Goal: Book appointment/travel/reservation

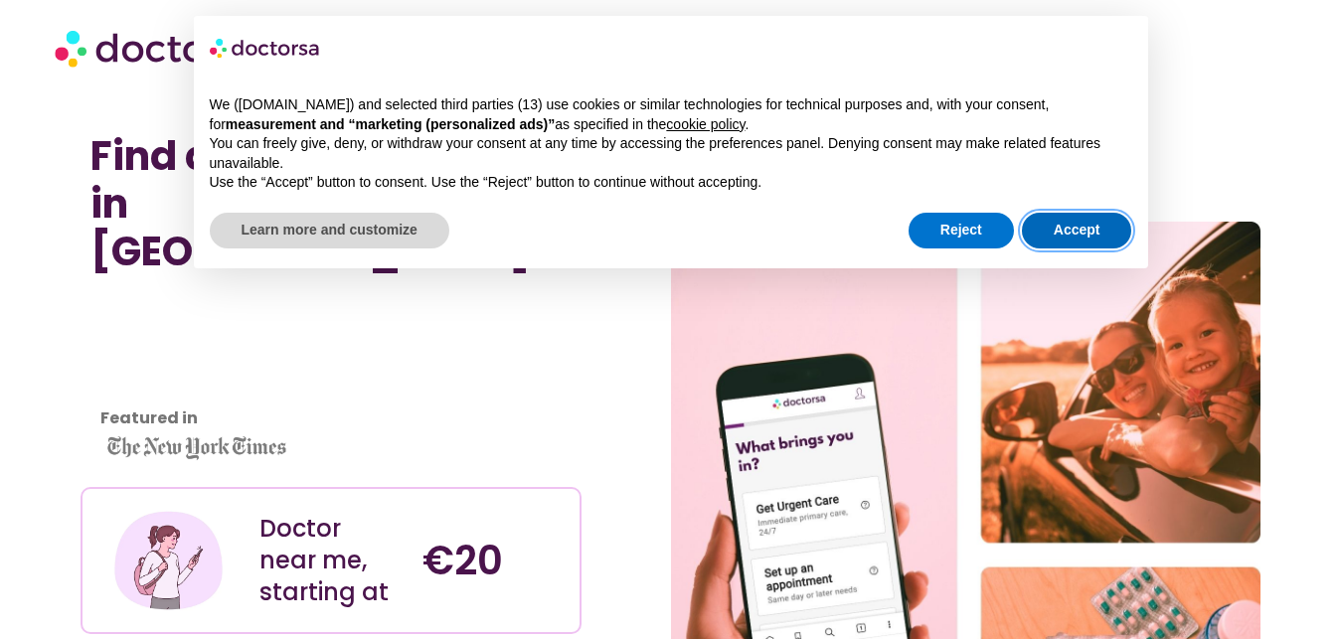
click at [1077, 229] on button "Accept" at bounding box center [1077, 231] width 110 height 36
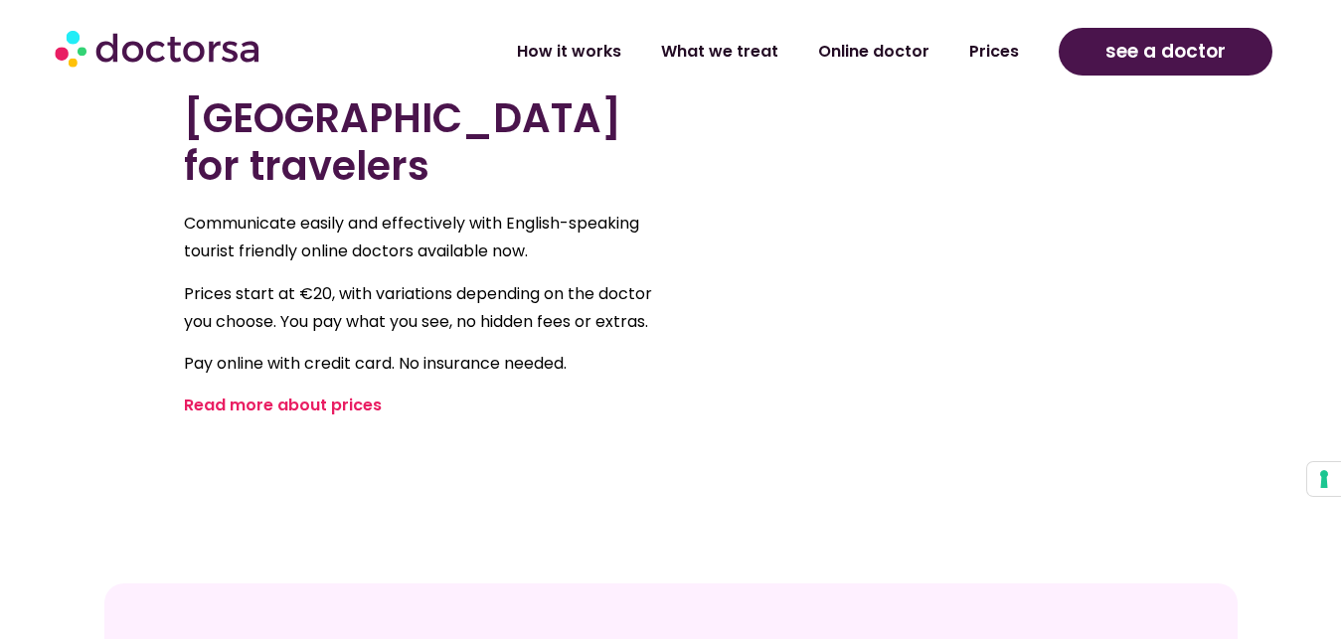
scroll to position [1419, 0]
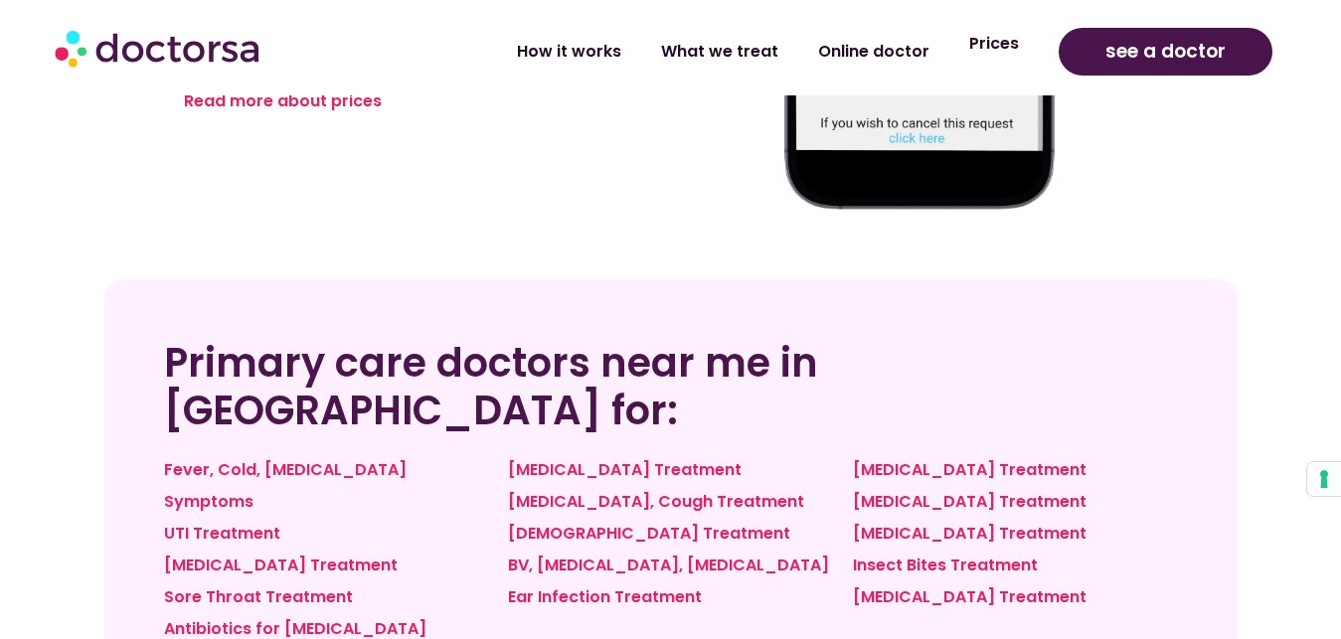
click at [1018, 53] on link "Prices" at bounding box center [993, 44] width 89 height 46
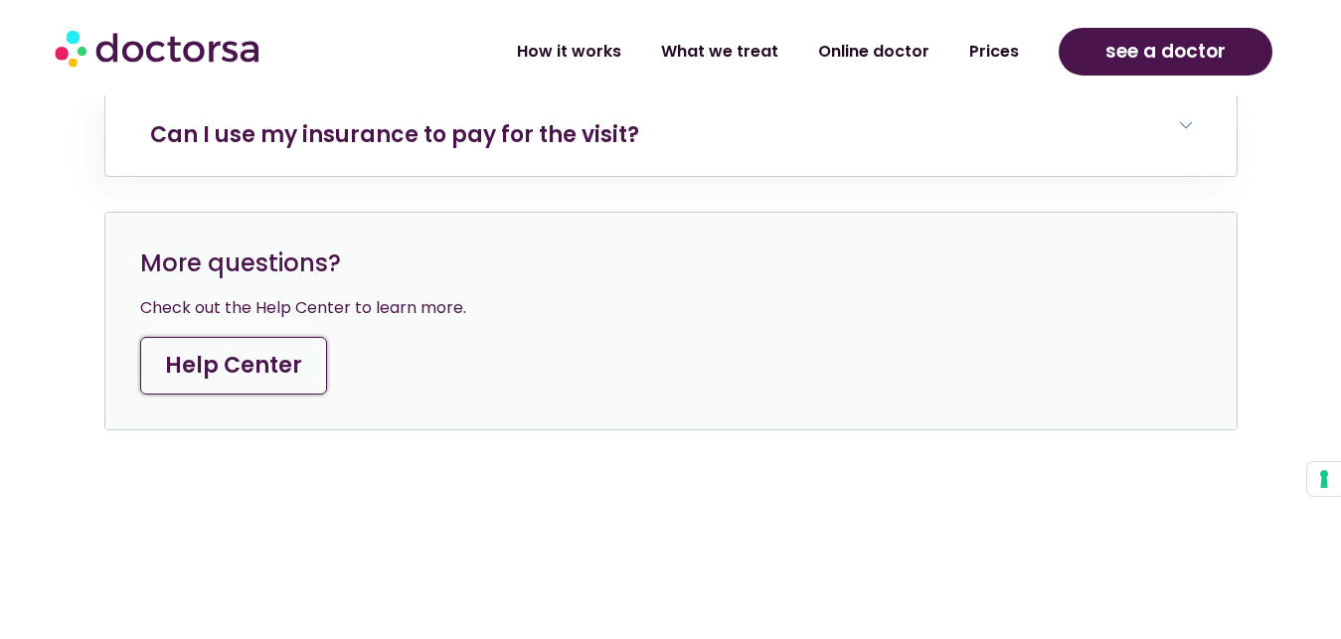
scroll to position [7907, 0]
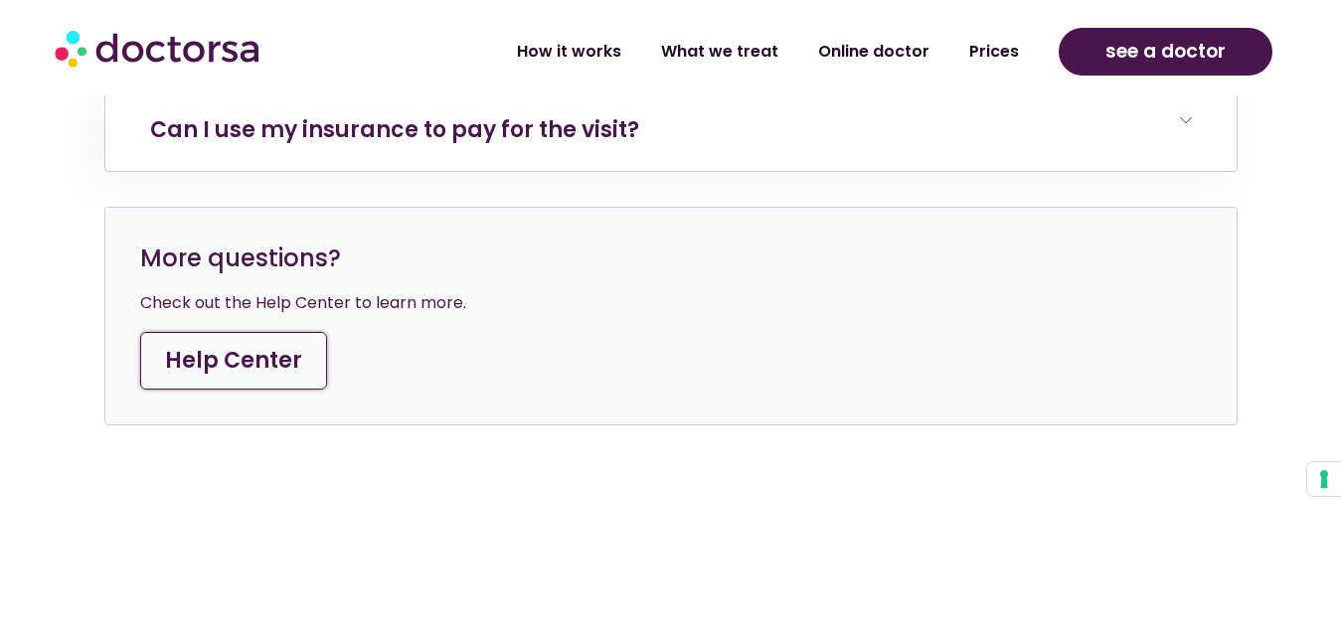
click at [308, 353] on link "Help Center" at bounding box center [233, 361] width 187 height 58
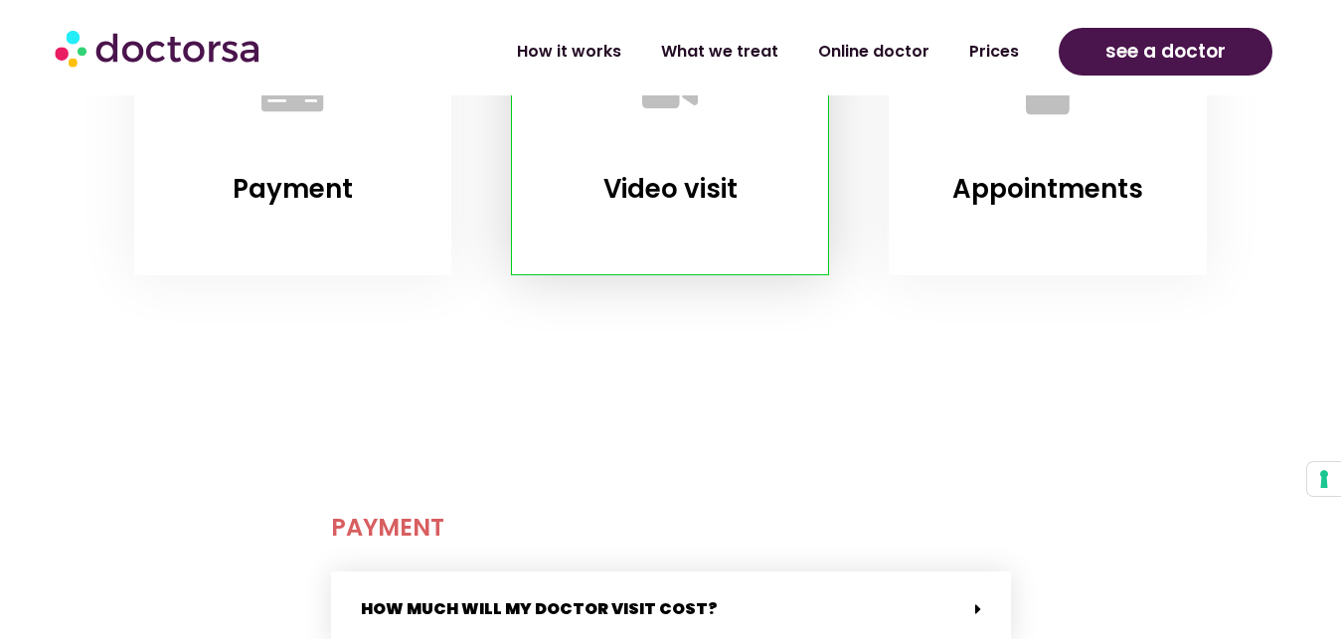
scroll to position [101, 0]
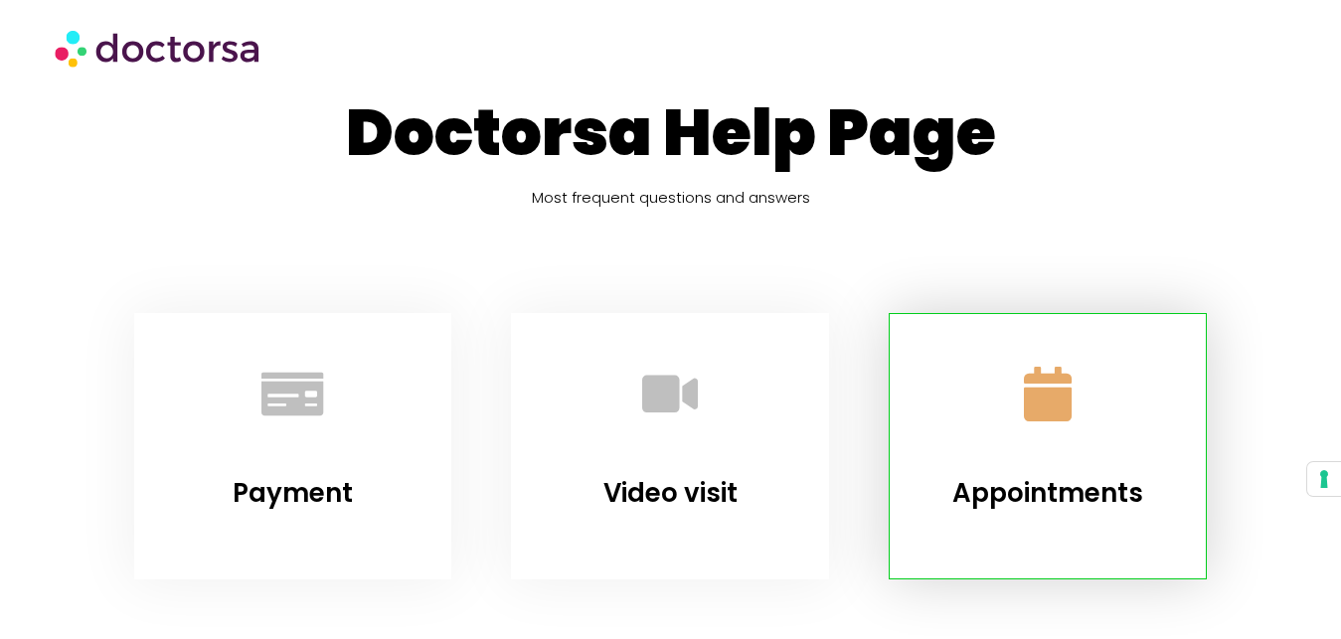
click at [1089, 408] on link "Appointments" at bounding box center [1048, 394] width 120 height 120
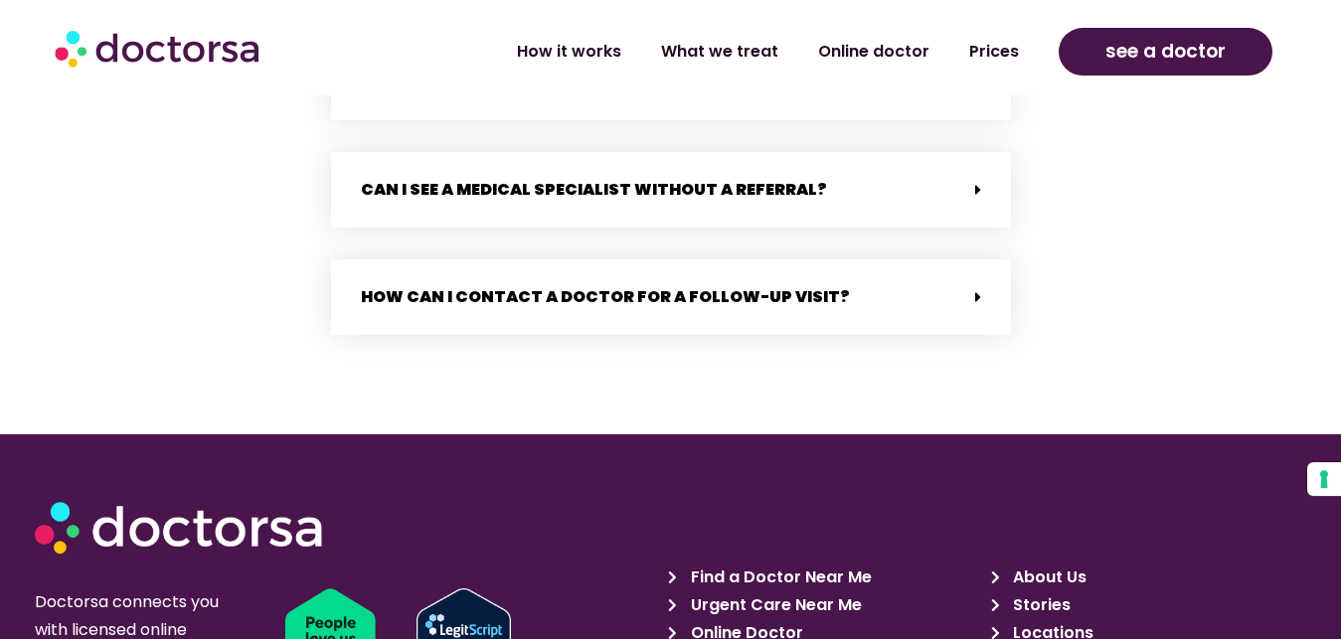
scroll to position [4019, 0]
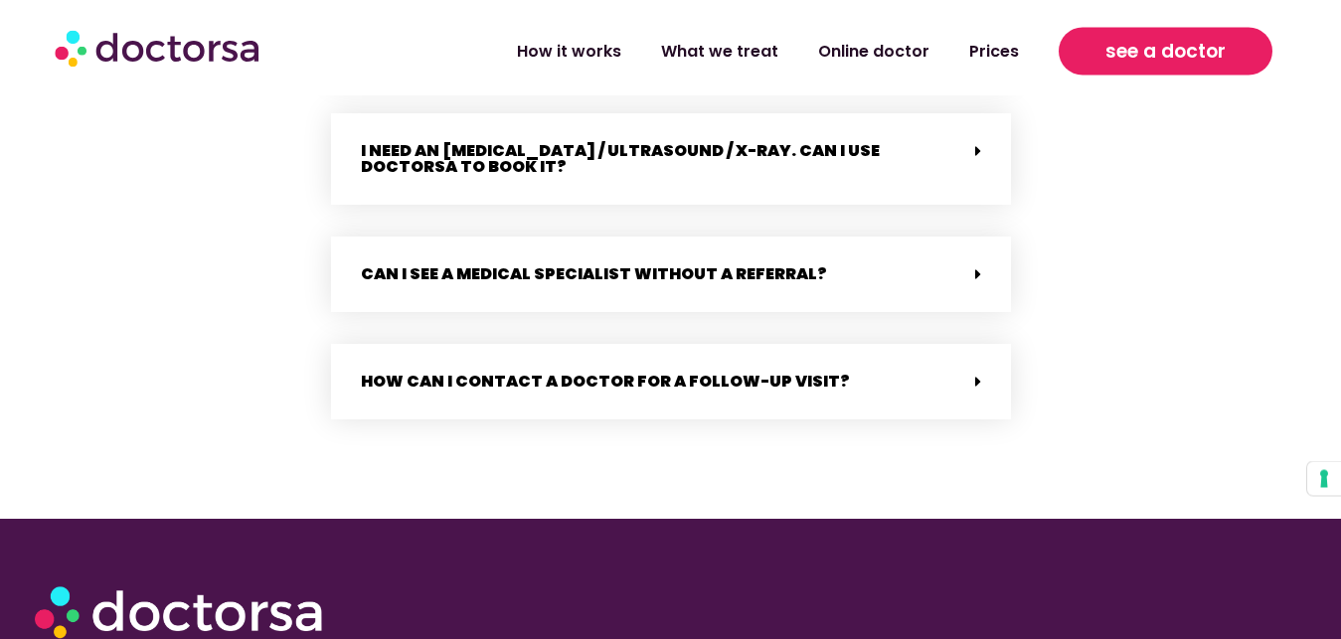
click at [1127, 33] on link "see a doctor" at bounding box center [1166, 52] width 214 height 48
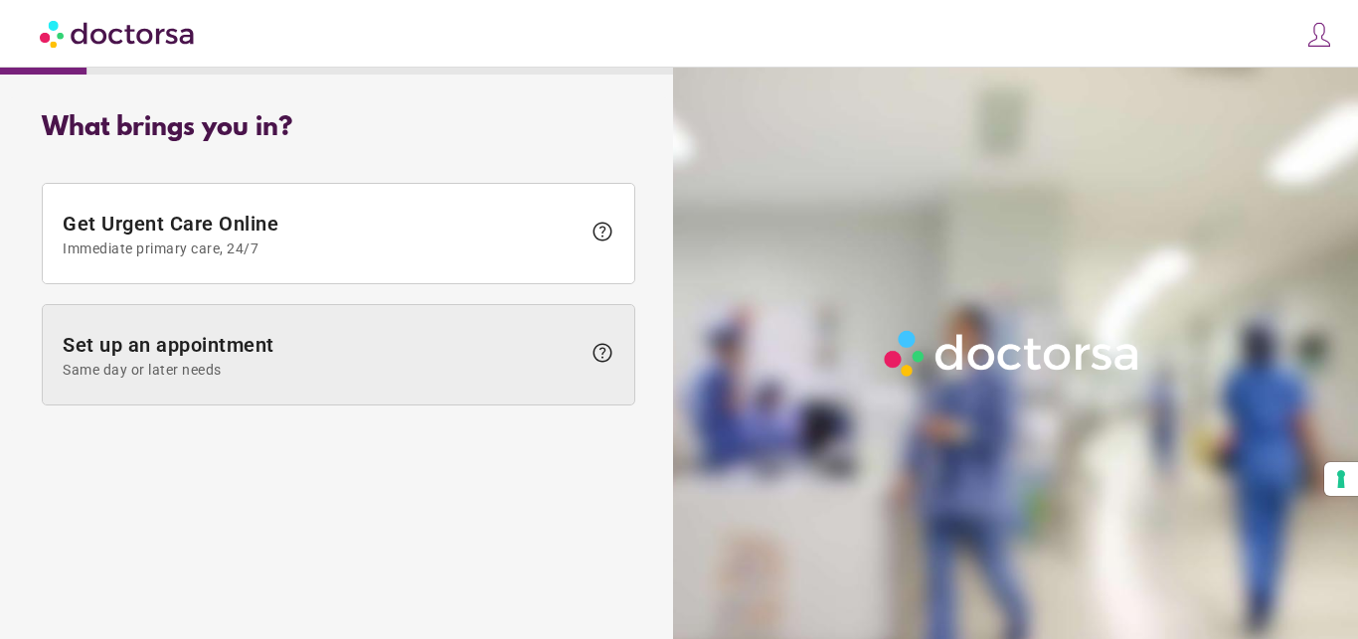
click at [337, 367] on span "Same day or later needs" at bounding box center [322, 370] width 518 height 16
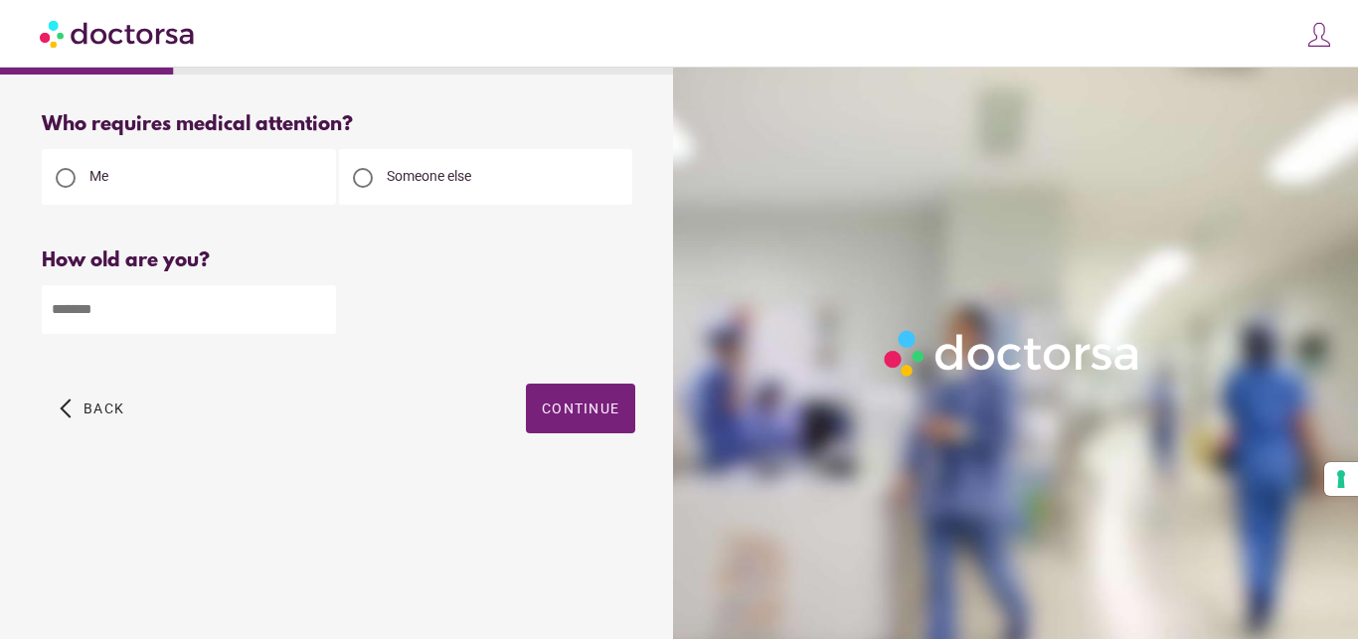
click at [211, 316] on input "number" at bounding box center [189, 309] width 294 height 49
type input "**"
click at [612, 402] on span "button" at bounding box center [580, 409] width 109 height 50
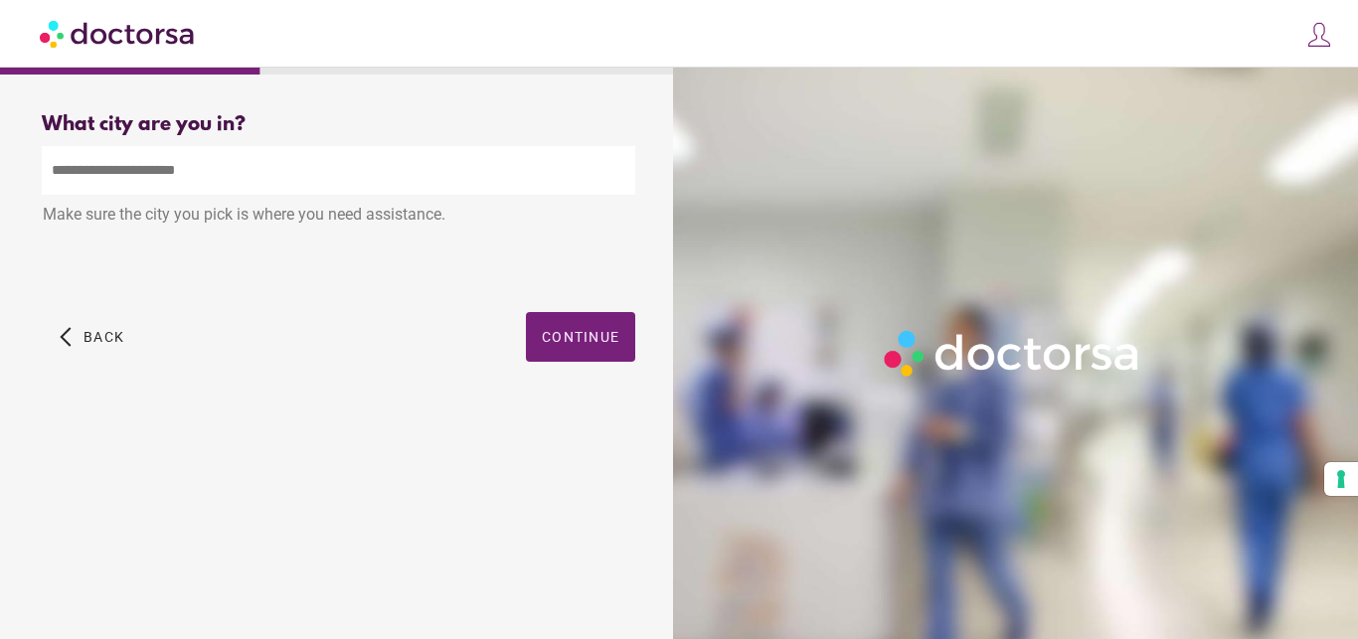
click at [271, 165] on input "text" at bounding box center [338, 170] width 593 height 49
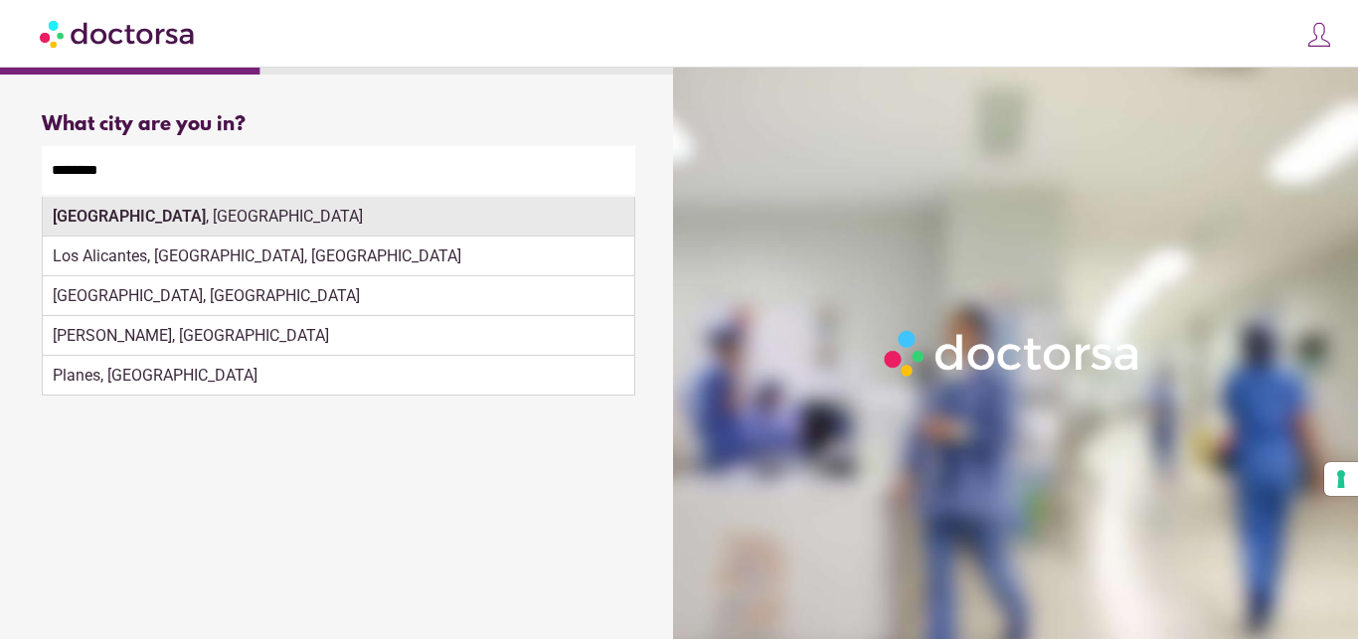
click at [168, 223] on div "Alicante , Spain" at bounding box center [338, 217] width 591 height 40
type input "**********"
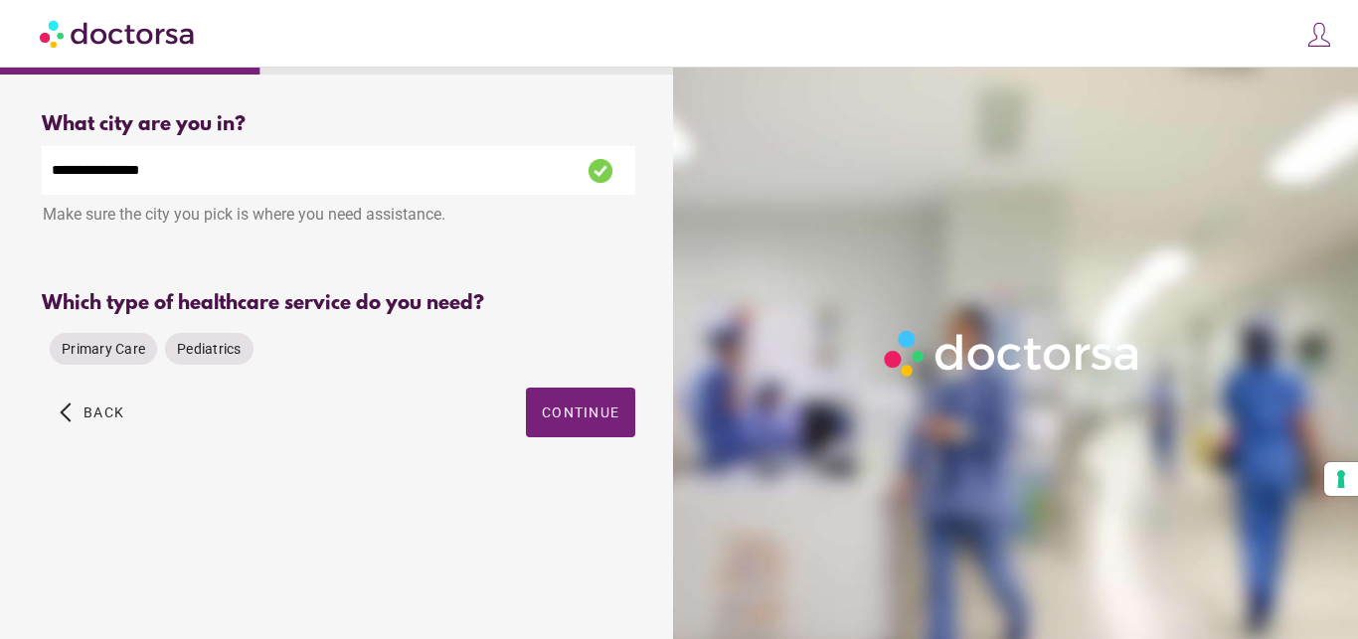
click at [573, 325] on div "Primary Care Pediatrics" at bounding box center [338, 349] width 593 height 48
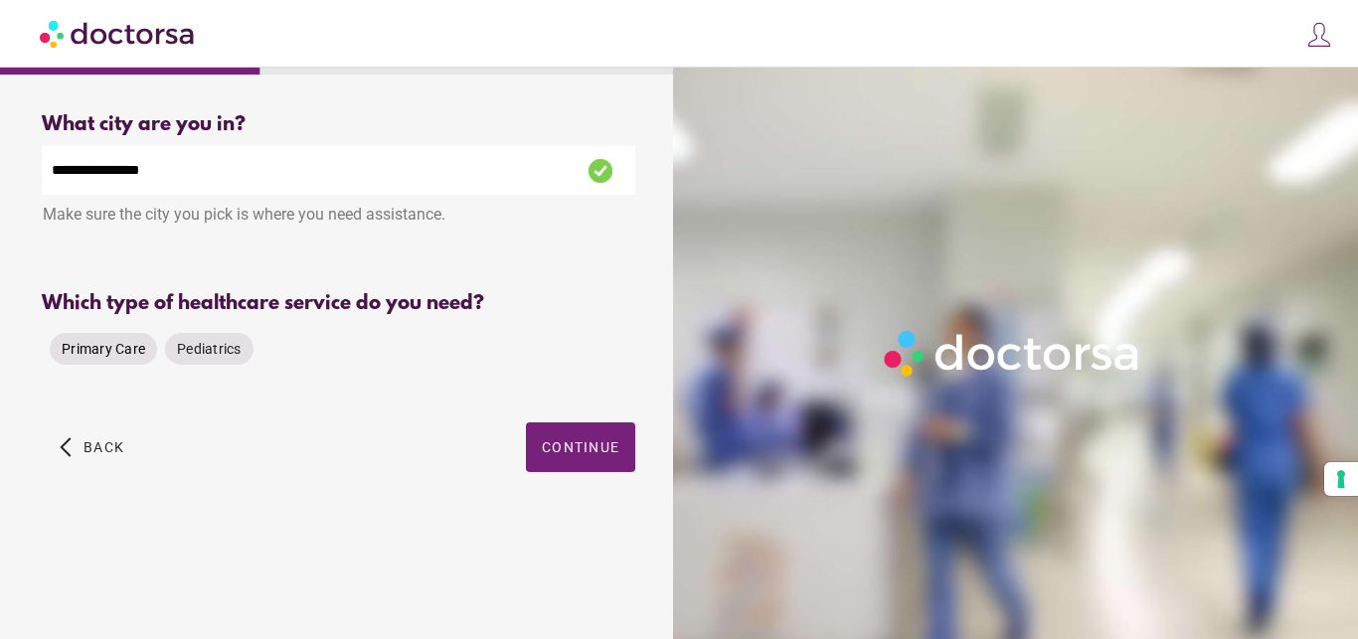
click at [135, 345] on span "Primary Care" at bounding box center [103, 349] width 83 height 16
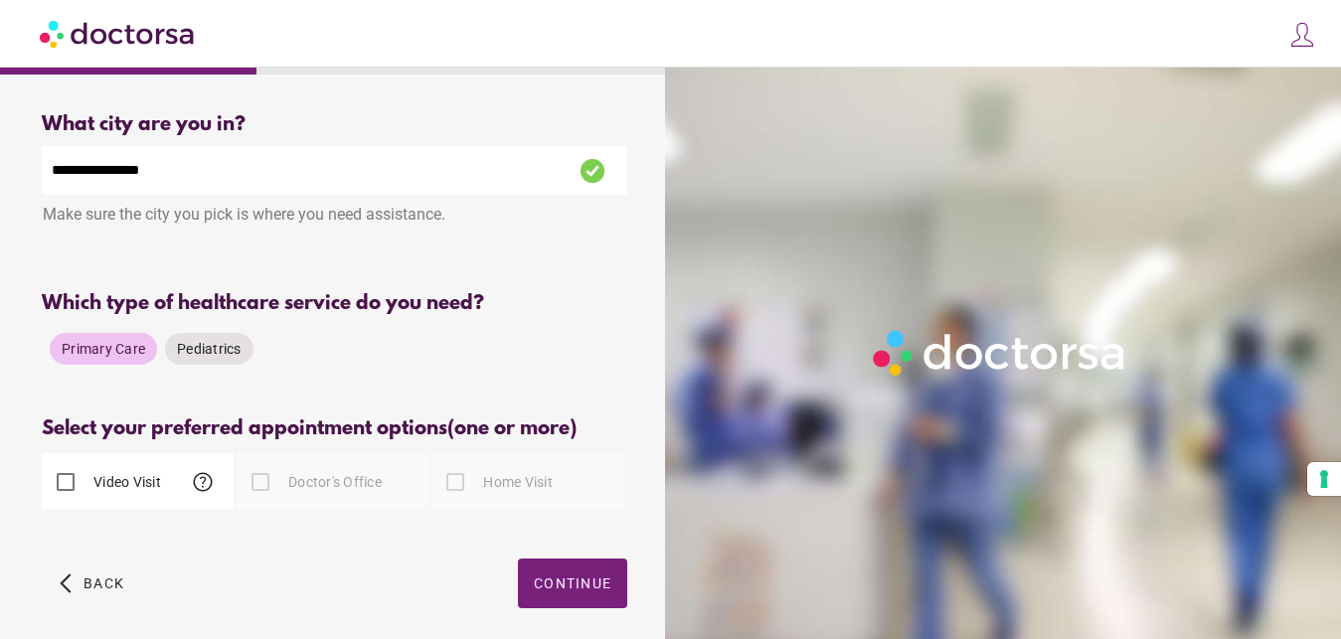
click at [101, 486] on div "Video Visit help" at bounding box center [101, 482] width 119 height 48
click at [544, 577] on span "Continue" at bounding box center [573, 583] width 78 height 16
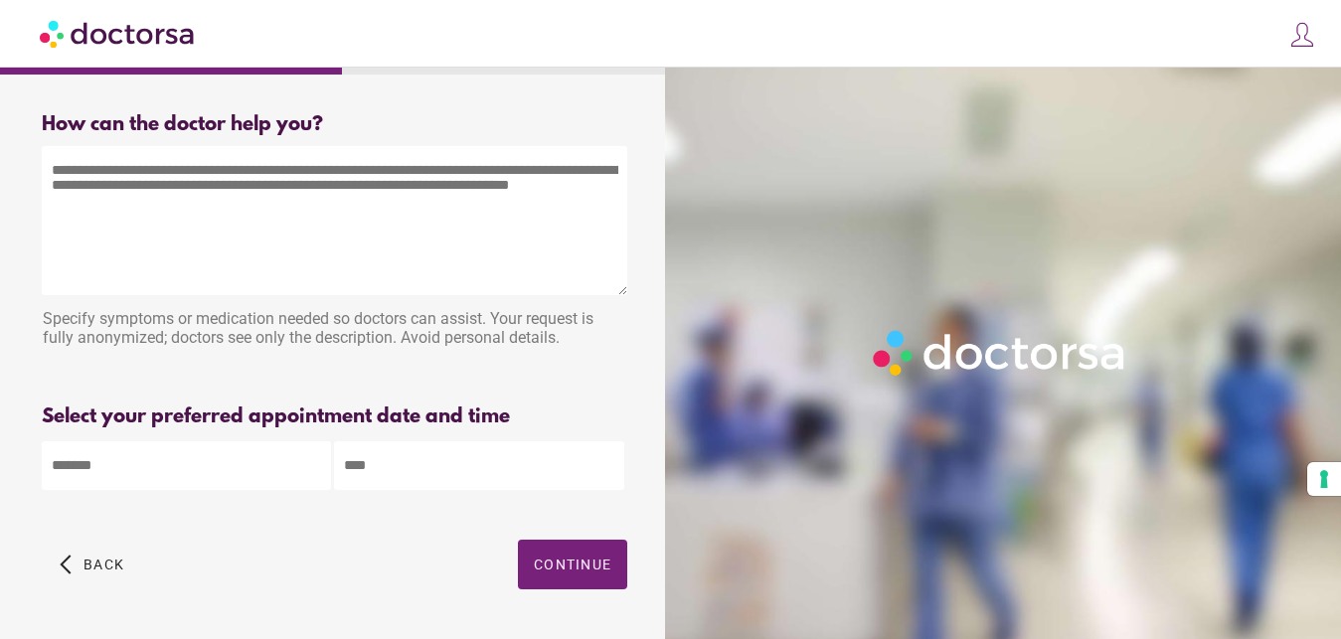
click at [172, 201] on textarea at bounding box center [334, 220] width 585 height 149
click at [301, 199] on textarea at bounding box center [334, 220] width 585 height 149
paste textarea "**********"
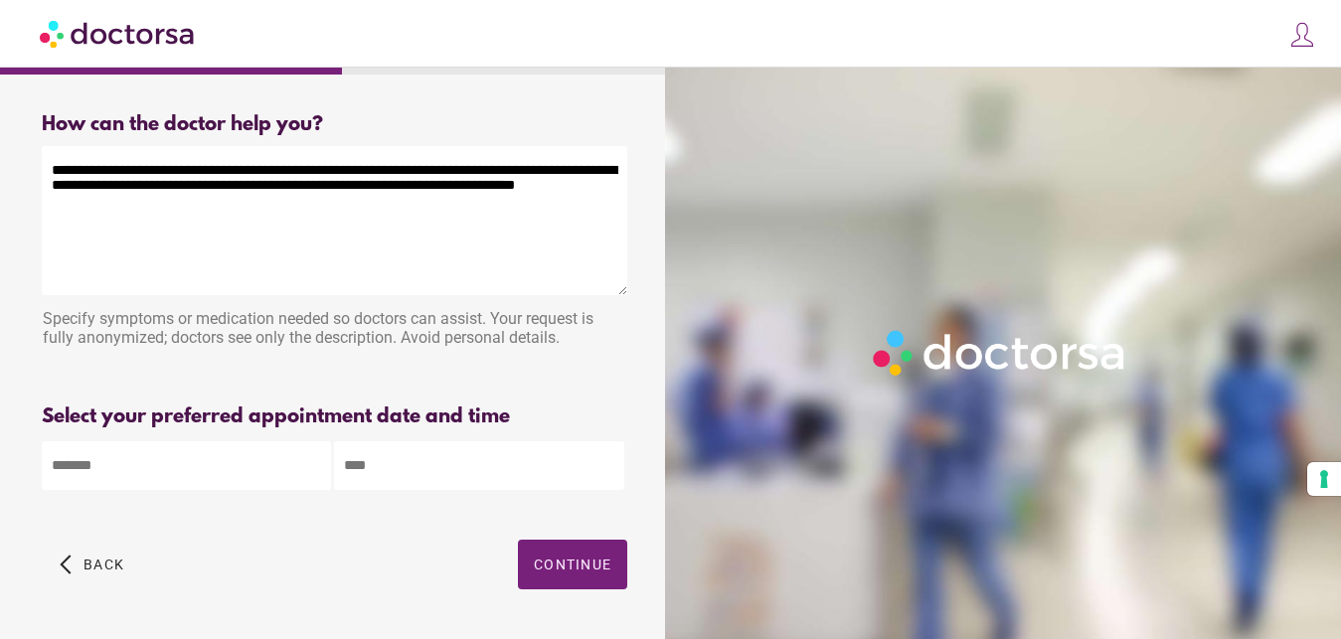
drag, startPoint x: 589, startPoint y: 189, endPoint x: 142, endPoint y: 195, distance: 447.3
click at [142, 195] on textarea "**********" at bounding box center [334, 220] width 585 height 149
click at [142, 172] on textarea "**********" at bounding box center [334, 220] width 585 height 149
type textarea "**********"
click at [201, 470] on input "text" at bounding box center [186, 465] width 289 height 49
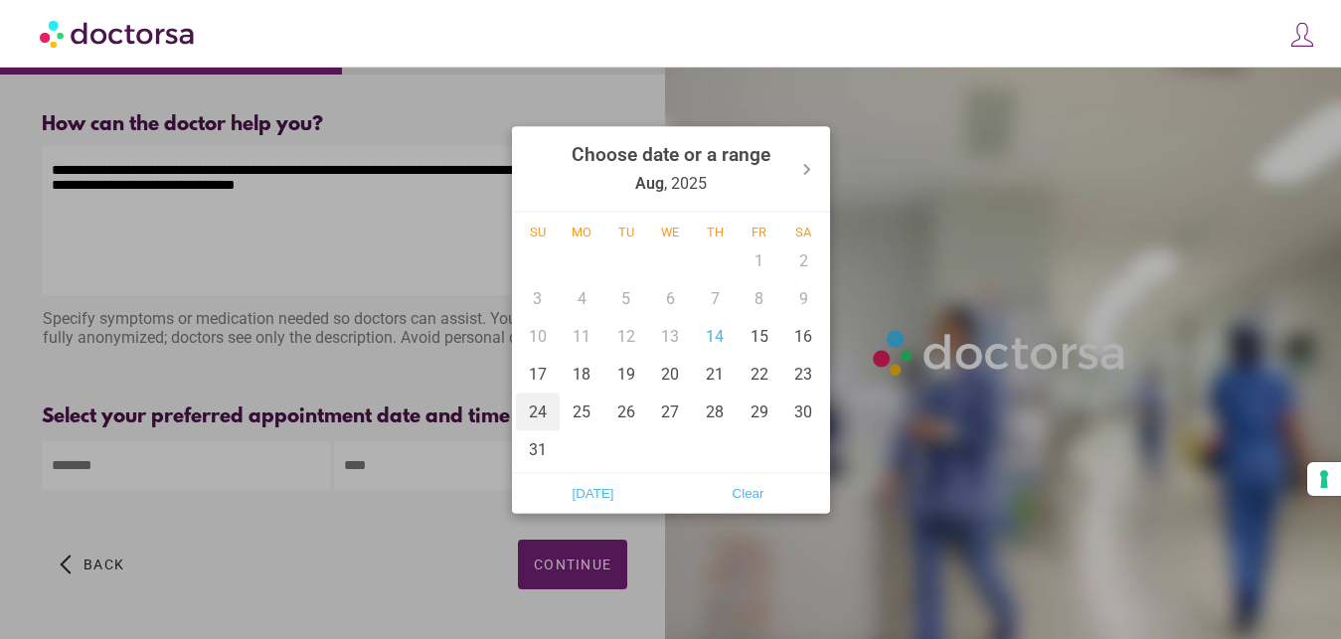
click at [544, 414] on div "24" at bounding box center [538, 412] width 45 height 38
type input "******"
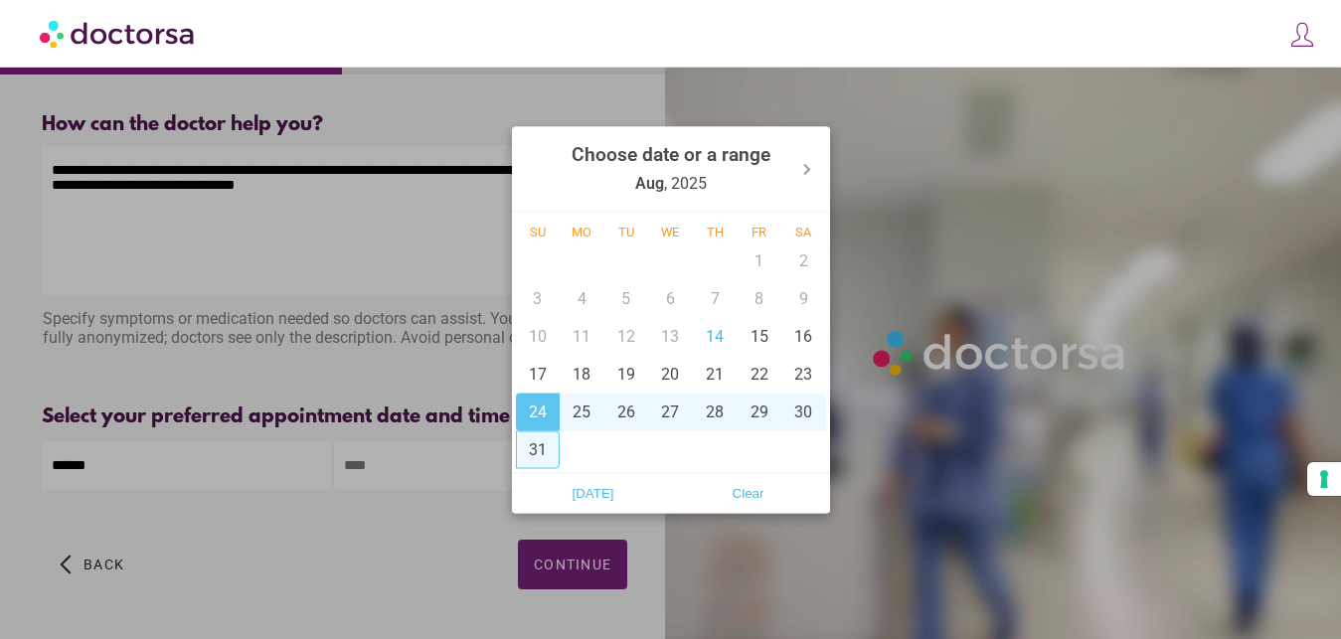
click at [549, 564] on div at bounding box center [670, 319] width 1341 height 639
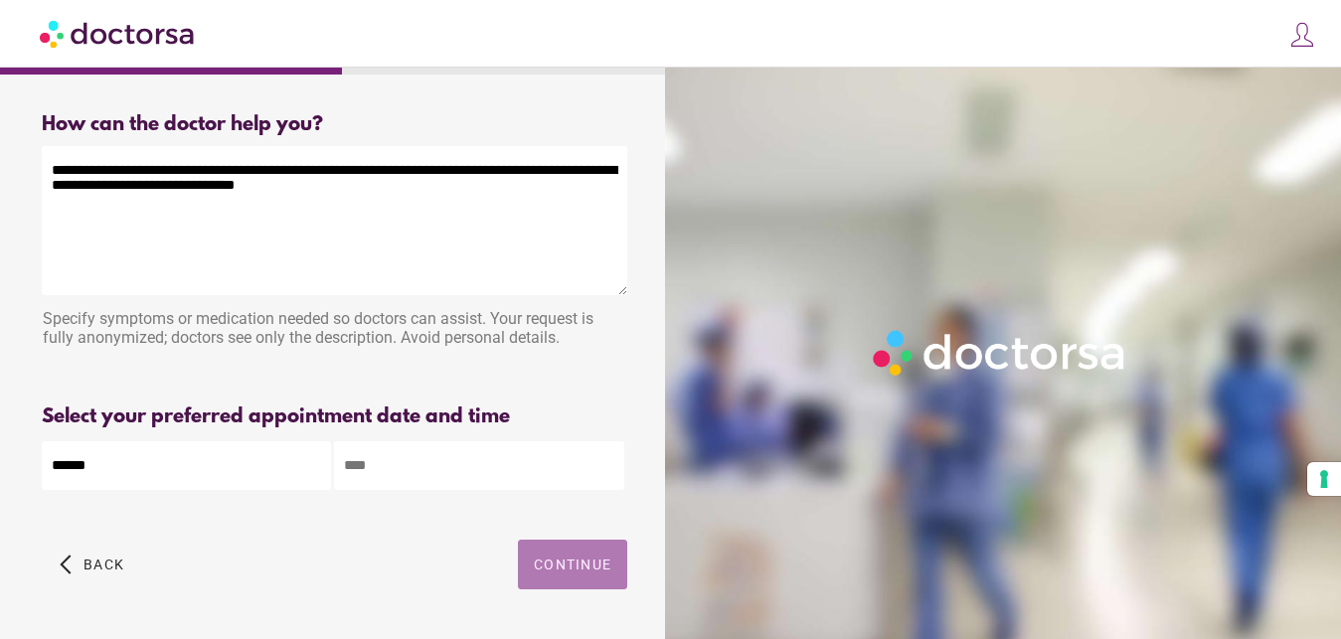
click at [540, 566] on span "Continue" at bounding box center [573, 565] width 78 height 16
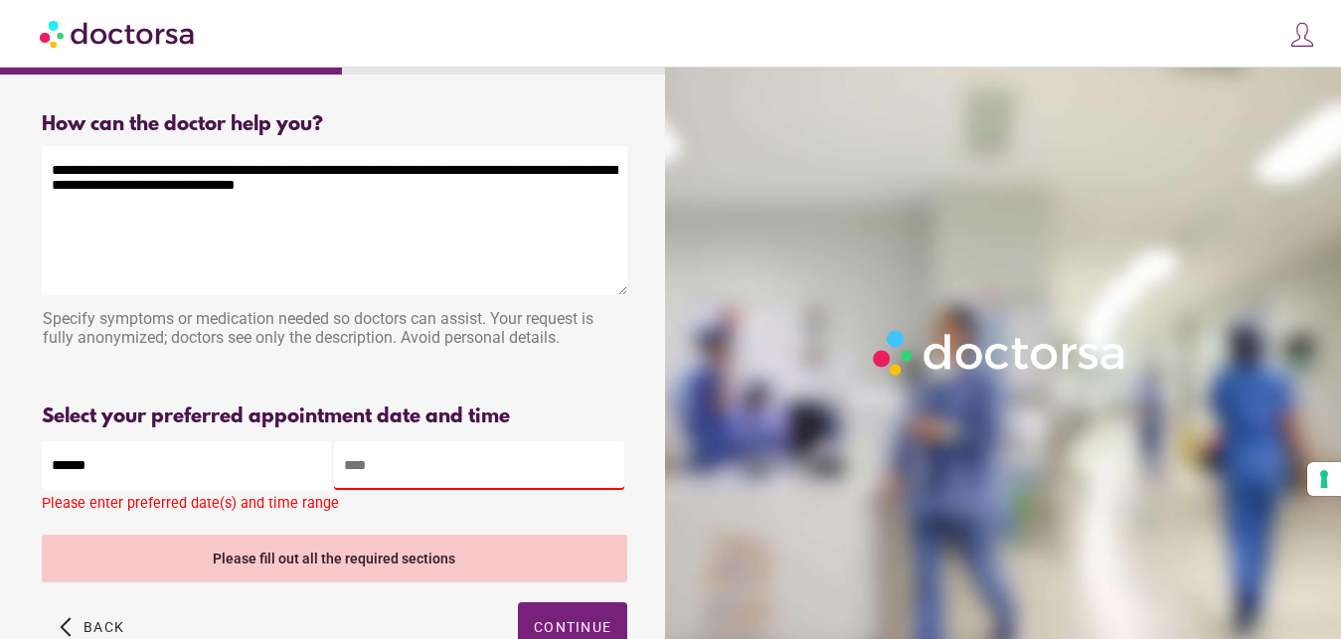
click at [405, 471] on input "text" at bounding box center [478, 465] width 289 height 49
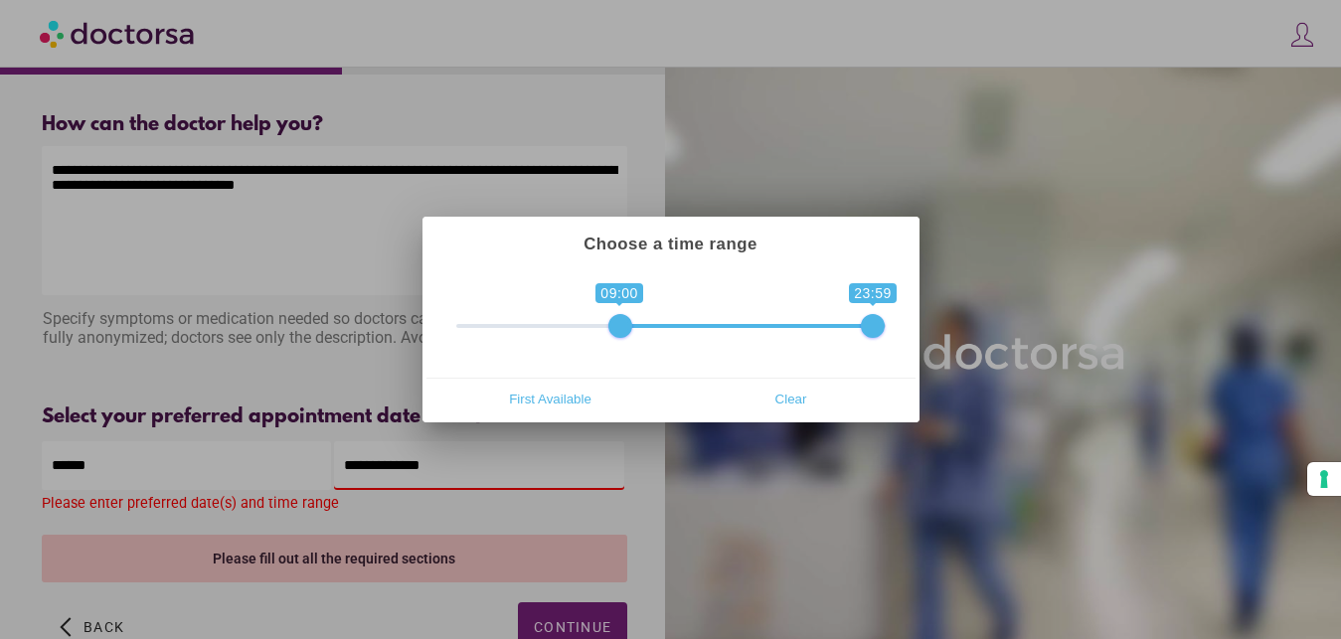
drag, startPoint x: 521, startPoint y: 319, endPoint x: 613, endPoint y: 323, distance: 92.5
click at [613, 323] on span at bounding box center [620, 326] width 24 height 24
type input "**********"
drag, startPoint x: 864, startPoint y: 320, endPoint x: 745, endPoint y: 329, distance: 118.6
click at [745, 329] on span at bounding box center [755, 326] width 24 height 24
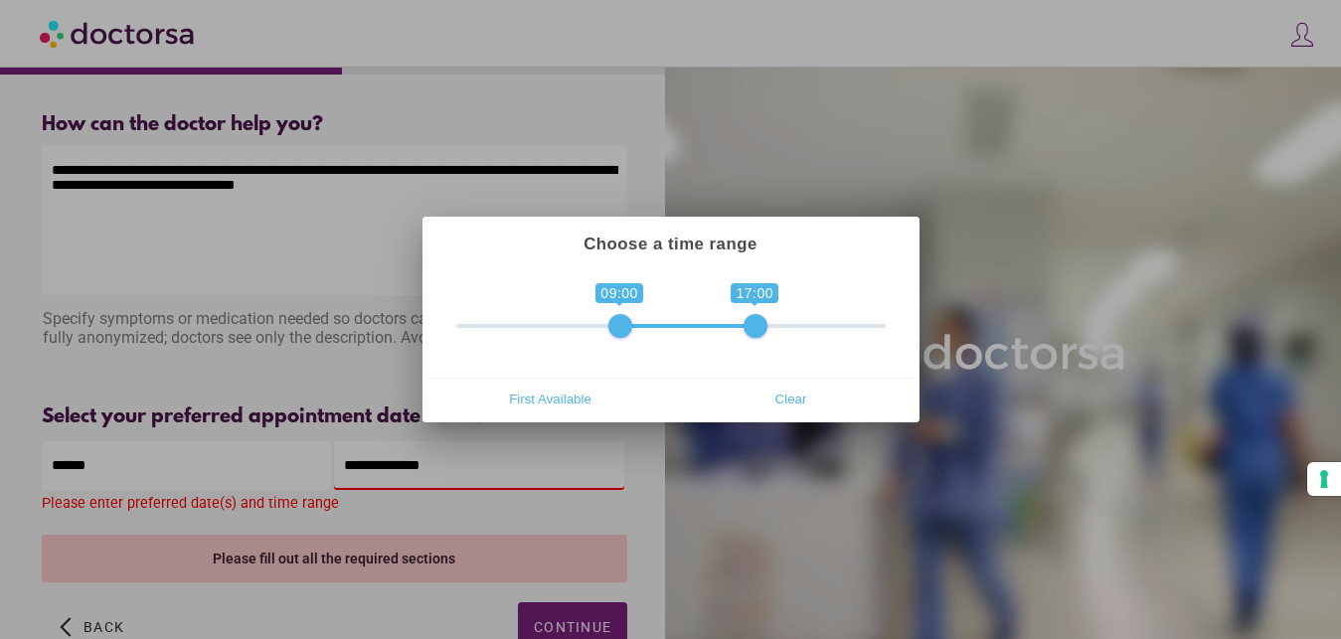
click at [556, 627] on div at bounding box center [670, 319] width 1341 height 639
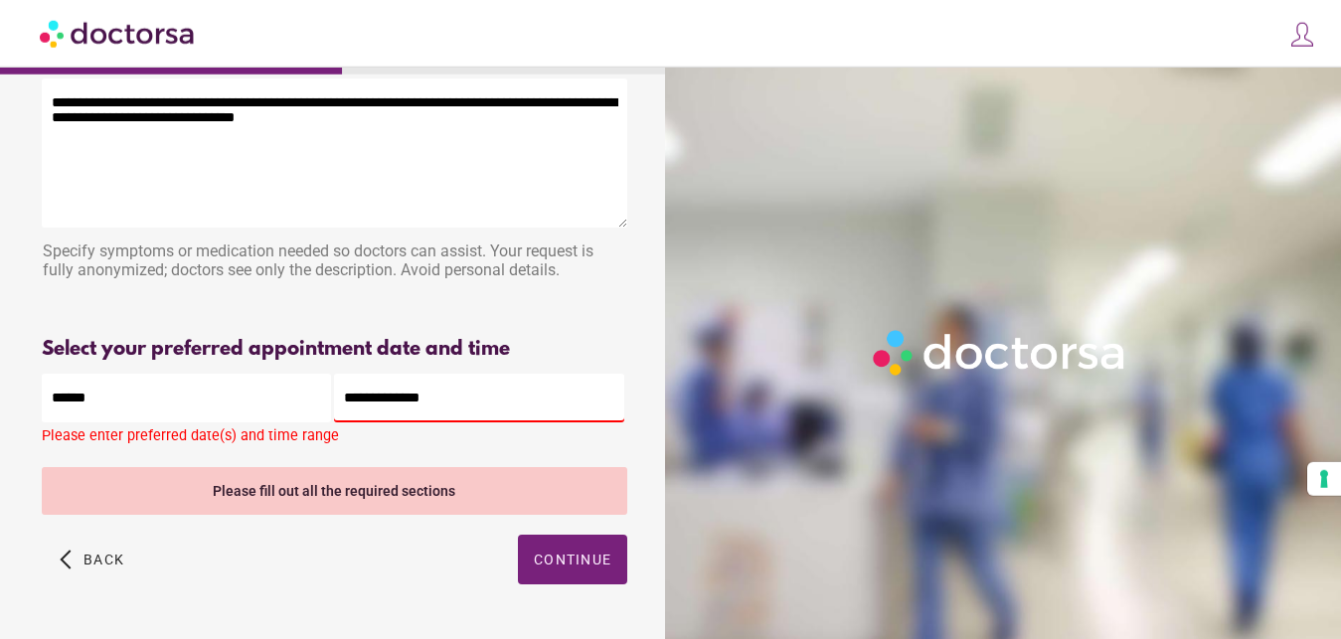
scroll to position [101, 0]
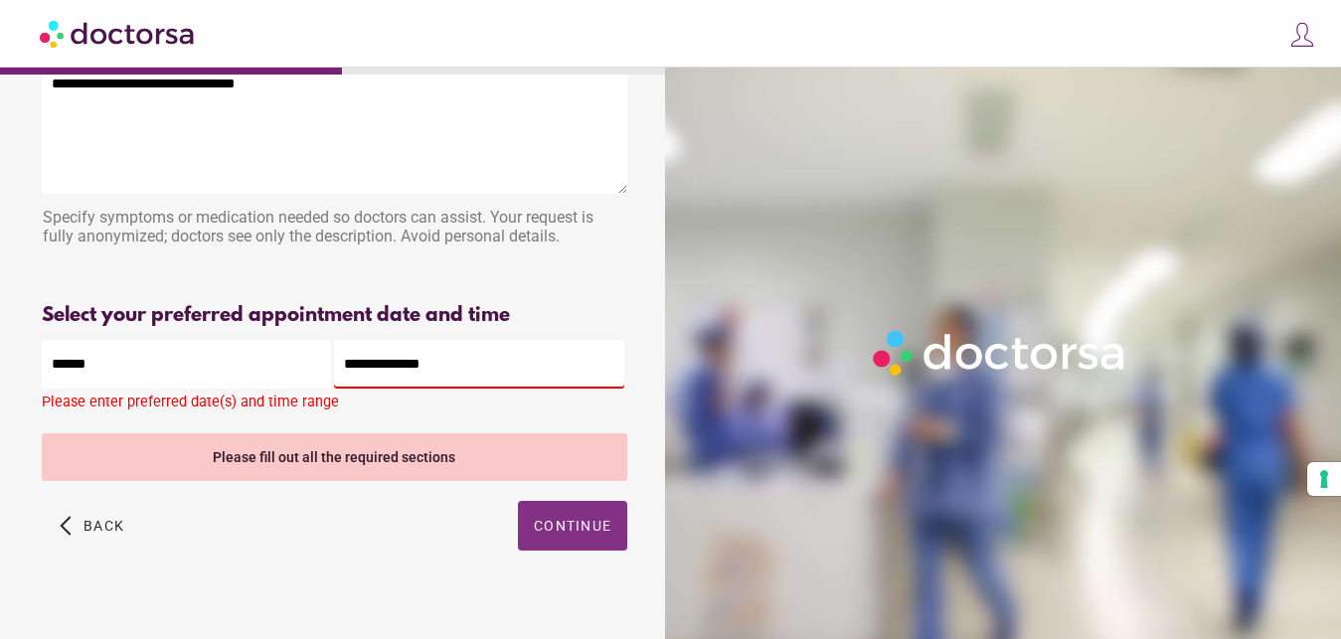
click at [571, 539] on span "button" at bounding box center [572, 526] width 109 height 50
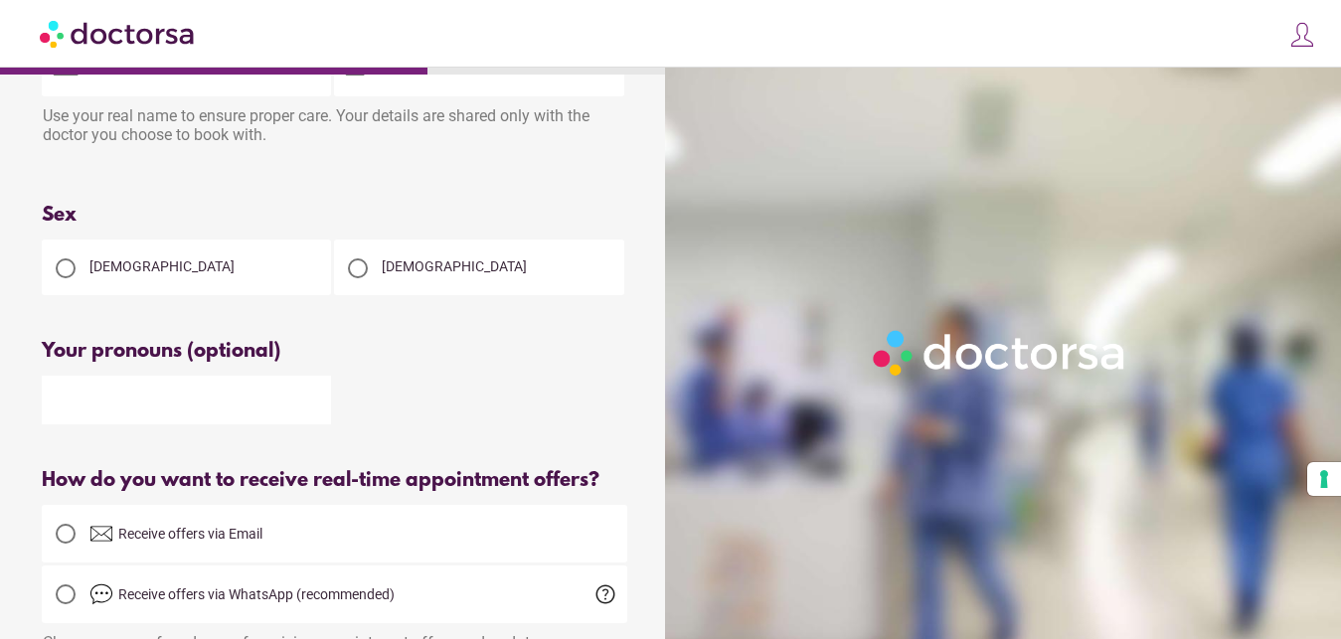
scroll to position [0, 0]
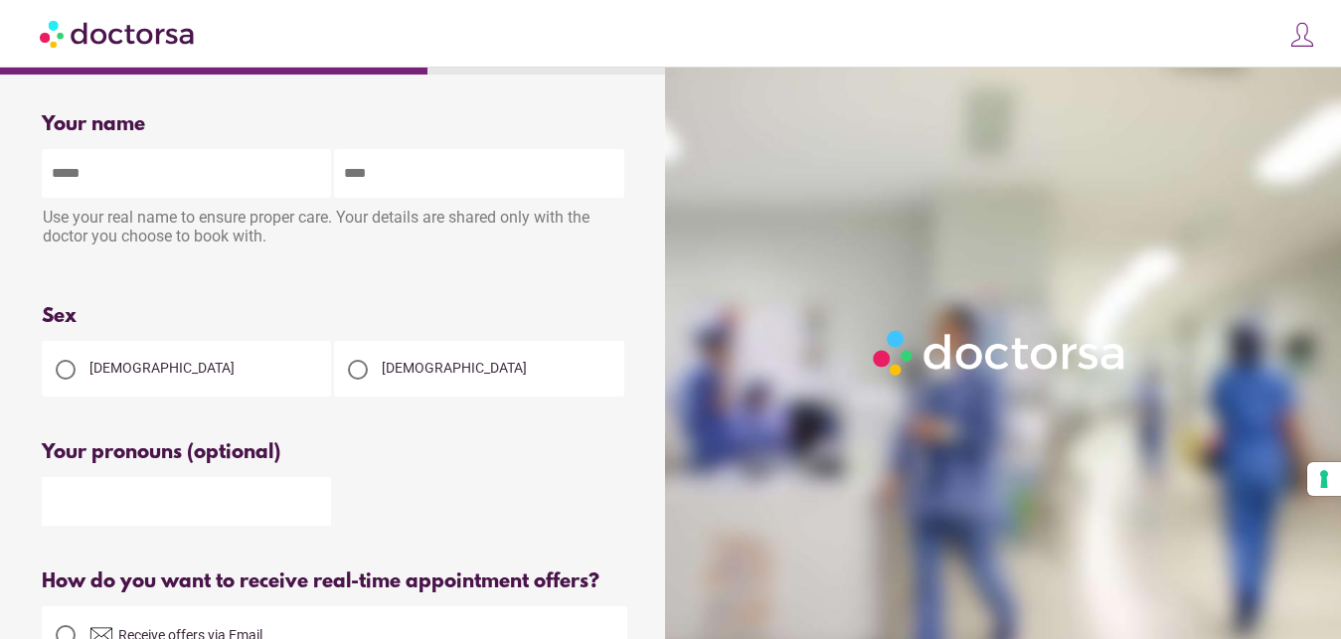
click at [195, 185] on input "text" at bounding box center [186, 173] width 289 height 49
type input "***"
click at [481, 191] on input "text" at bounding box center [478, 173] width 289 height 49
type input "*****"
click at [109, 370] on span "Female" at bounding box center [161, 368] width 145 height 16
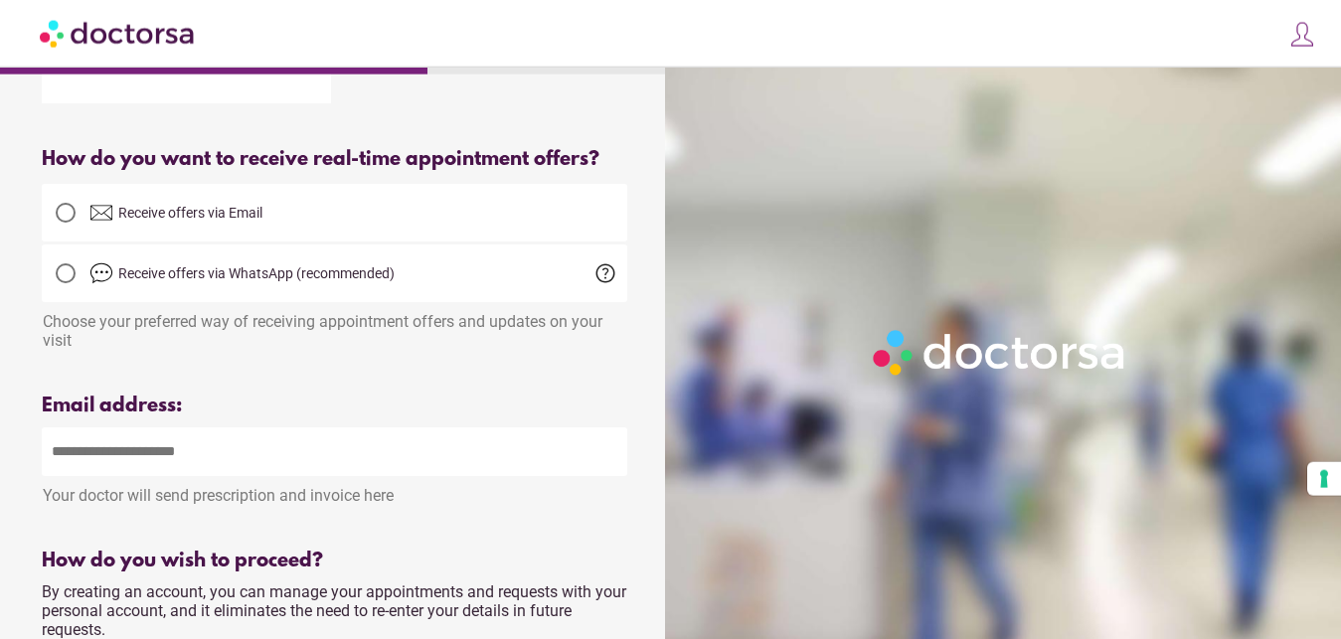
scroll to position [406, 0]
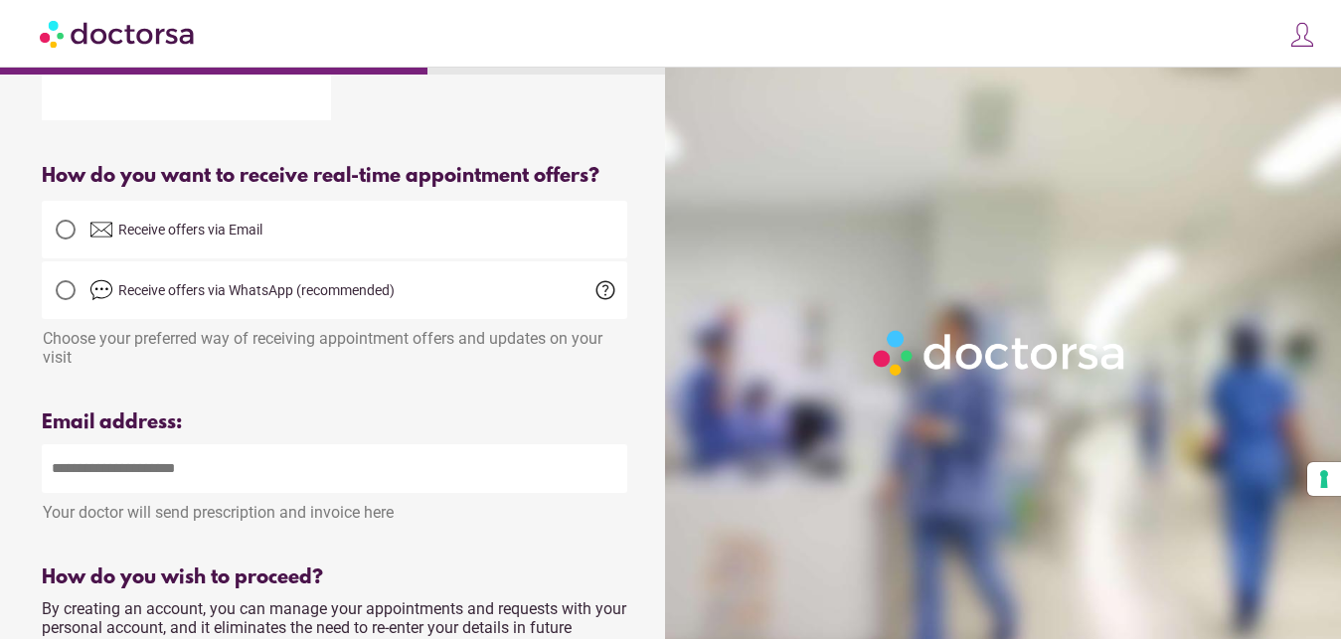
click at [195, 493] on input "email" at bounding box center [334, 468] width 585 height 49
type input "**********"
click at [63, 240] on div at bounding box center [66, 230] width 20 height 20
click at [70, 309] on div at bounding box center [66, 290] width 40 height 40
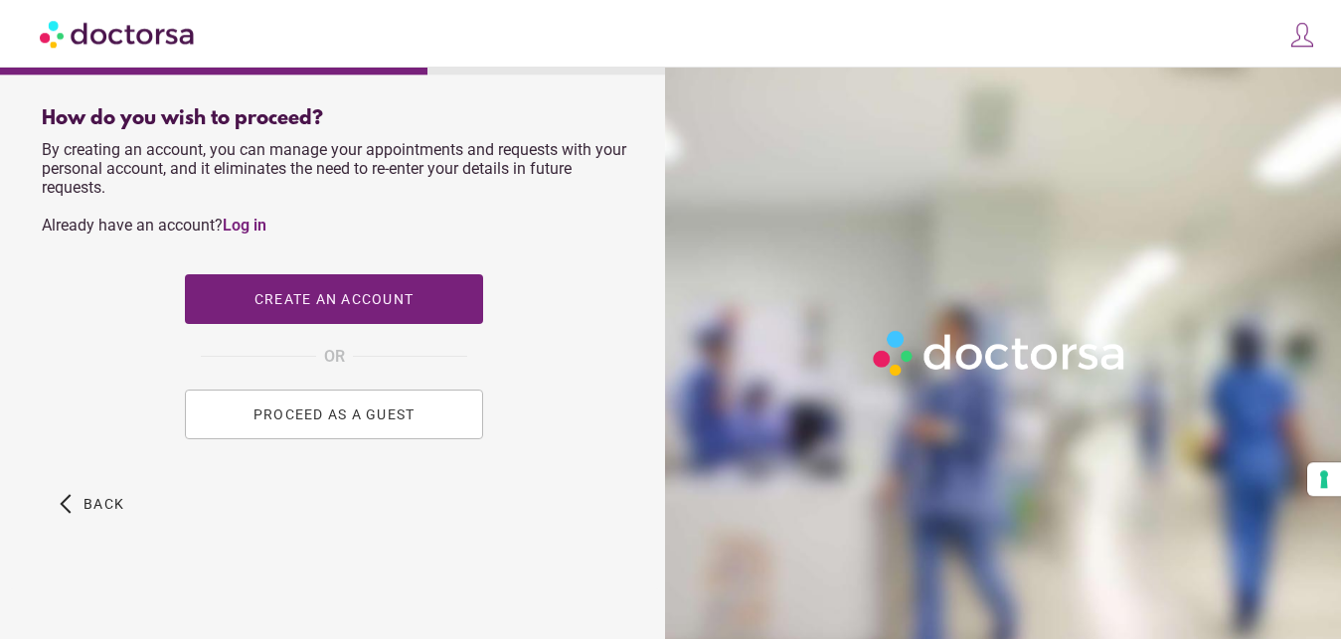
scroll to position [795, 0]
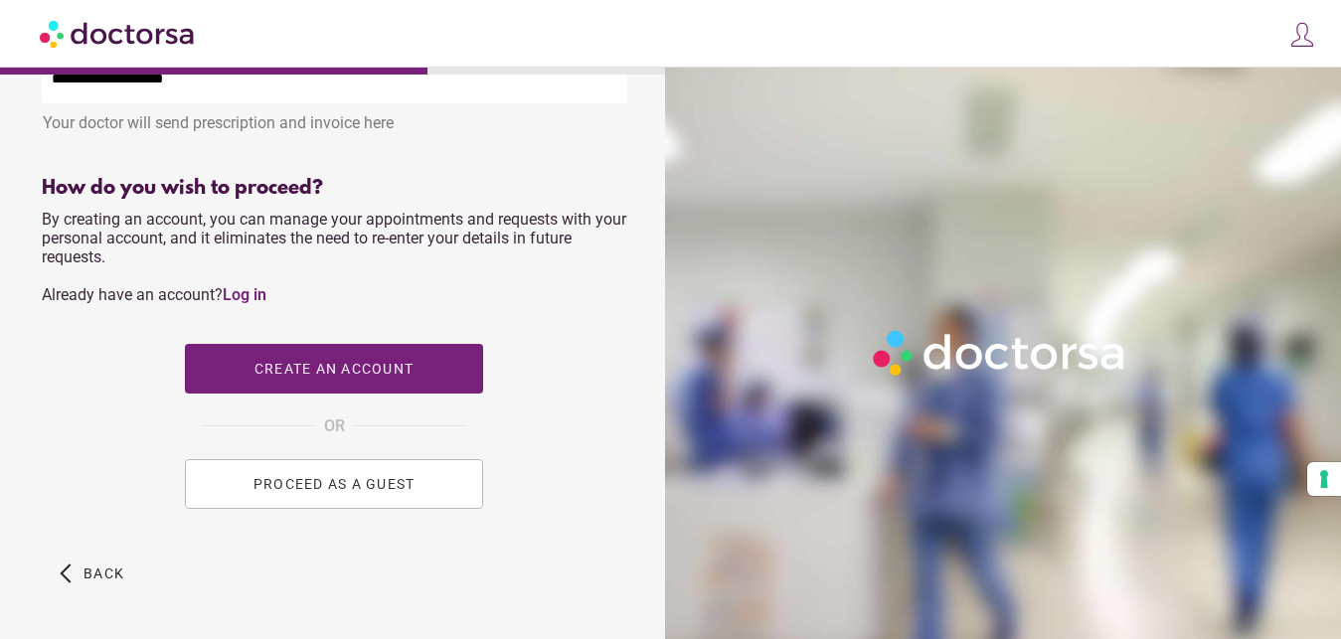
click at [325, 492] on span "PROCEED AS A GUEST" at bounding box center [334, 484] width 162 height 16
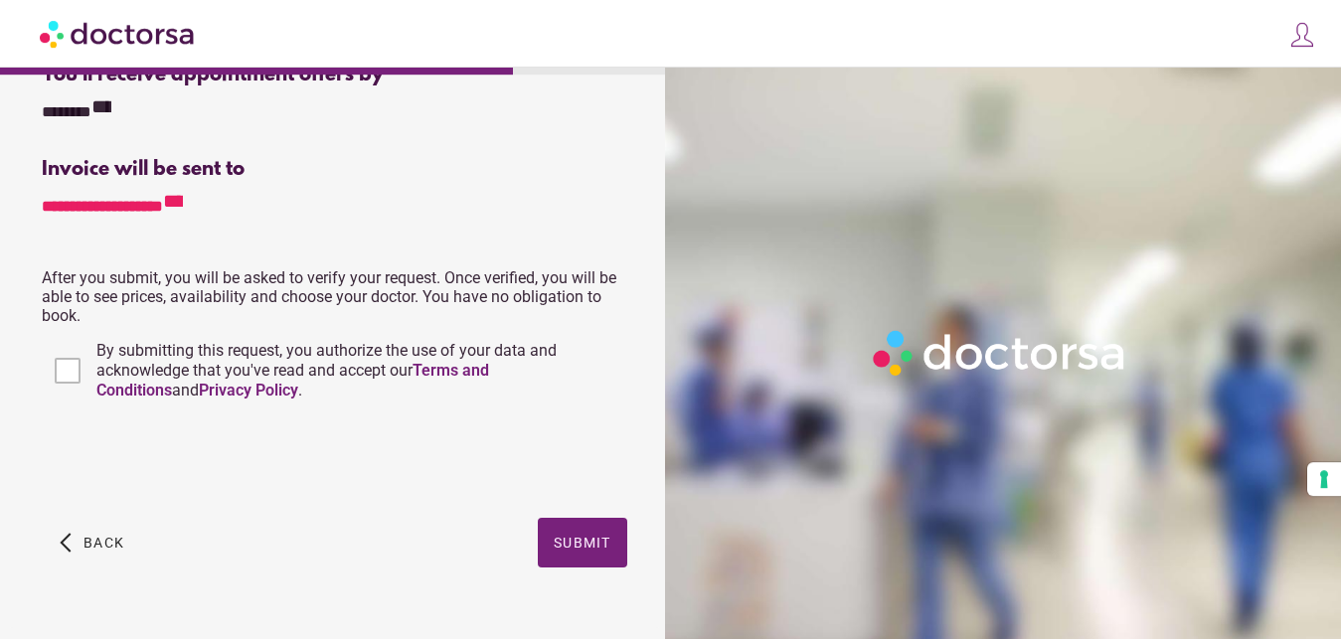
scroll to position [840, 0]
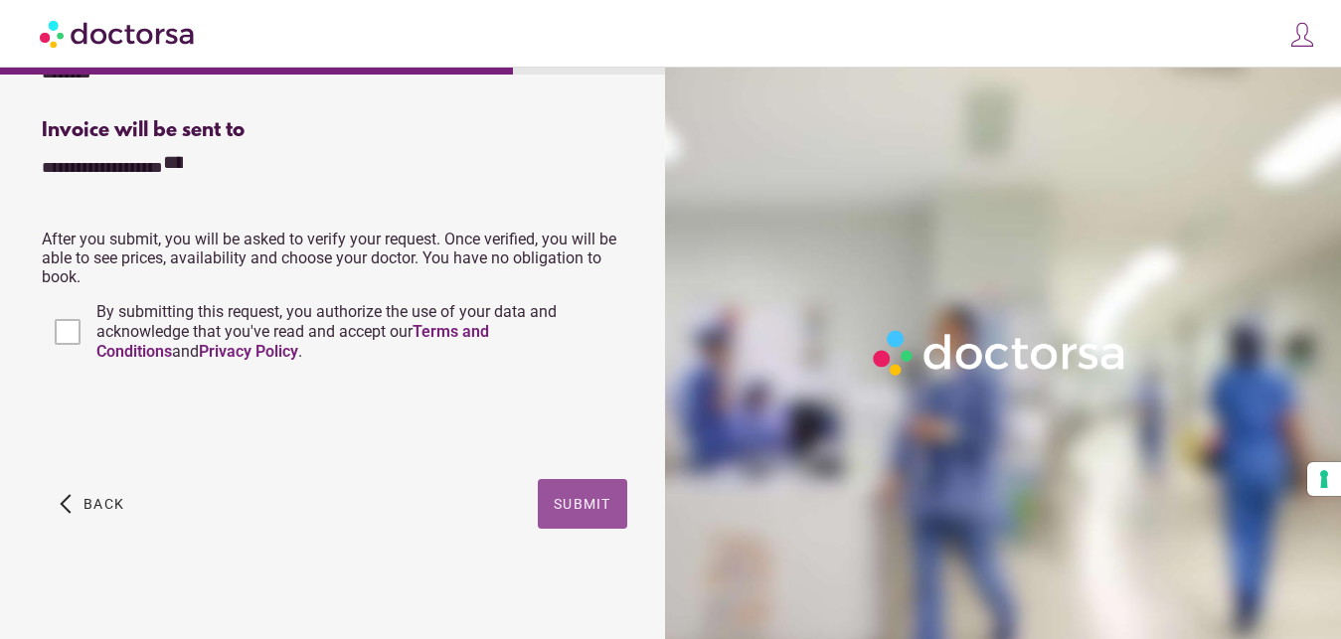
click at [589, 500] on span "Submit" at bounding box center [583, 504] width 58 height 16
